Goal: Find specific page/section: Find specific page/section

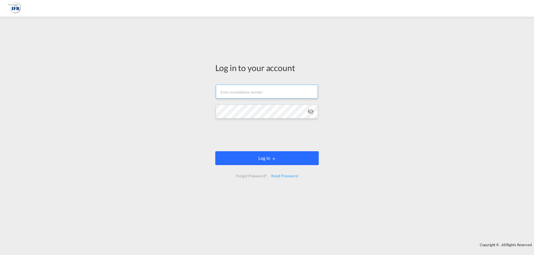
type input "[PERSON_NAME][EMAIL_ADDRESS][DOMAIN_NAME]"
click at [252, 157] on button "Log In" at bounding box center [266, 158] width 103 height 14
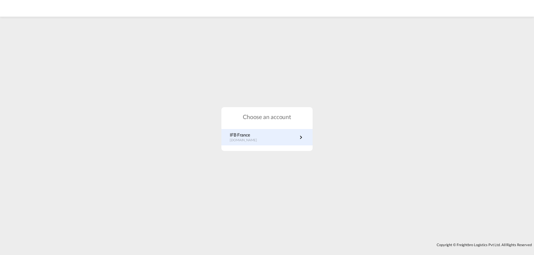
click at [267, 136] on link "IFB France [DOMAIN_NAME]" at bounding box center [267, 137] width 74 height 11
